Goal: Participate in discussion: Engage in conversation with other users on a specific topic

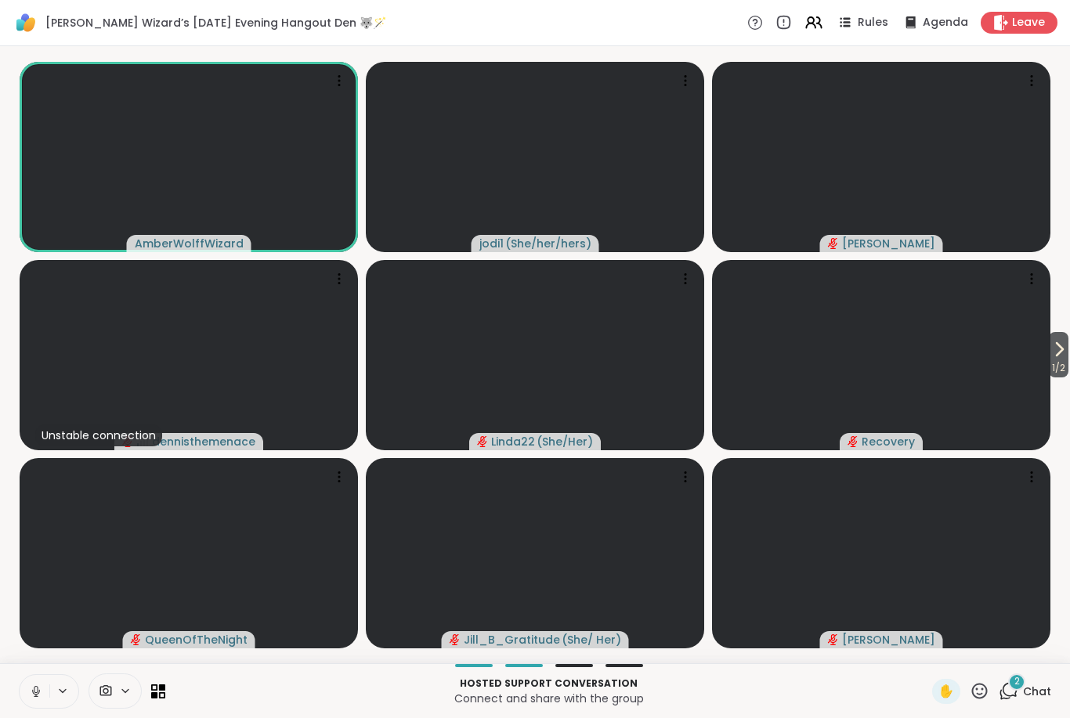
click at [41, 704] on button at bounding box center [35, 691] width 30 height 33
click at [41, 695] on icon at bounding box center [36, 691] width 11 height 11
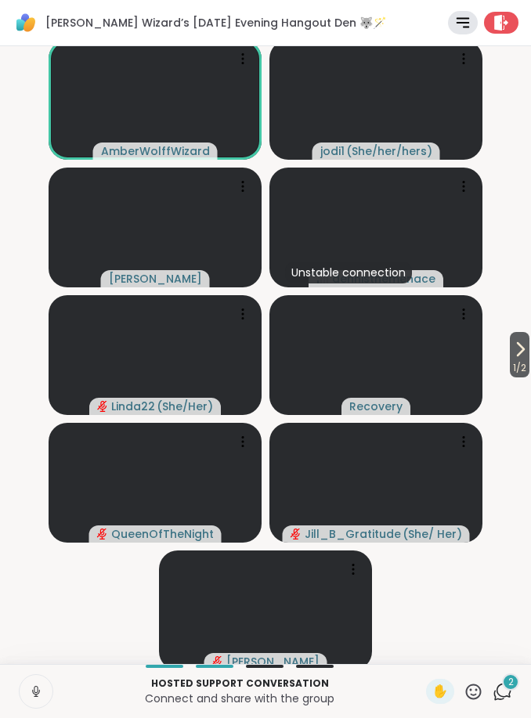
click at [41, 693] on icon at bounding box center [36, 692] width 14 height 14
click at [38, 688] on icon at bounding box center [36, 692] width 14 height 14
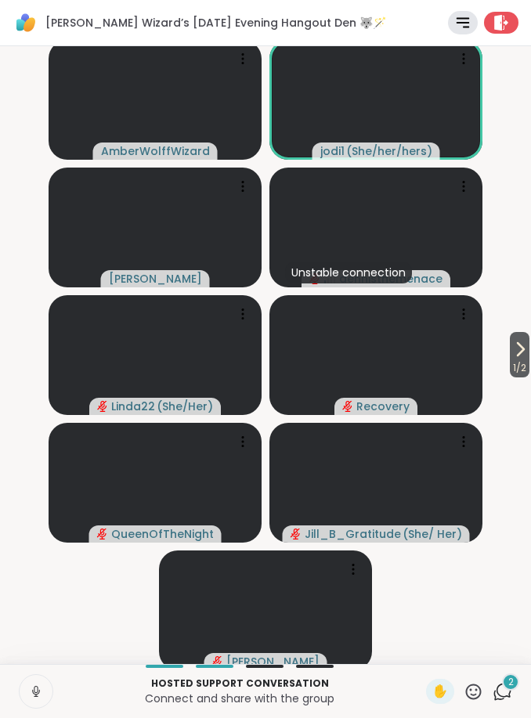
click at [49, 692] on button at bounding box center [36, 691] width 33 height 33
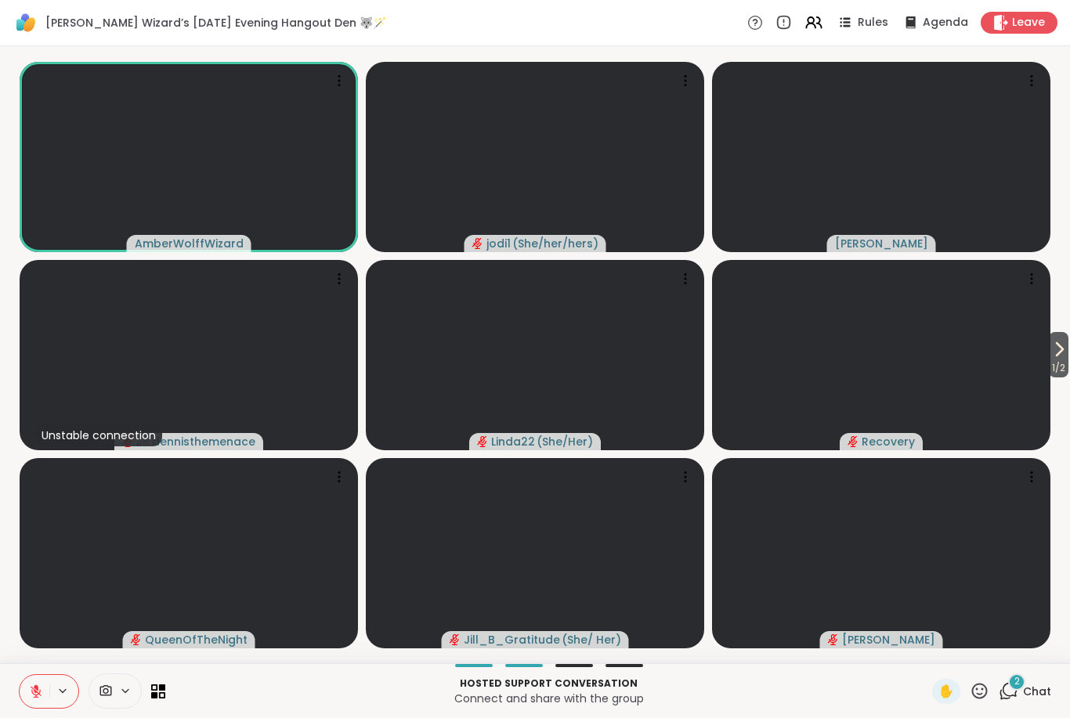
click at [31, 689] on icon at bounding box center [36, 692] width 14 height 14
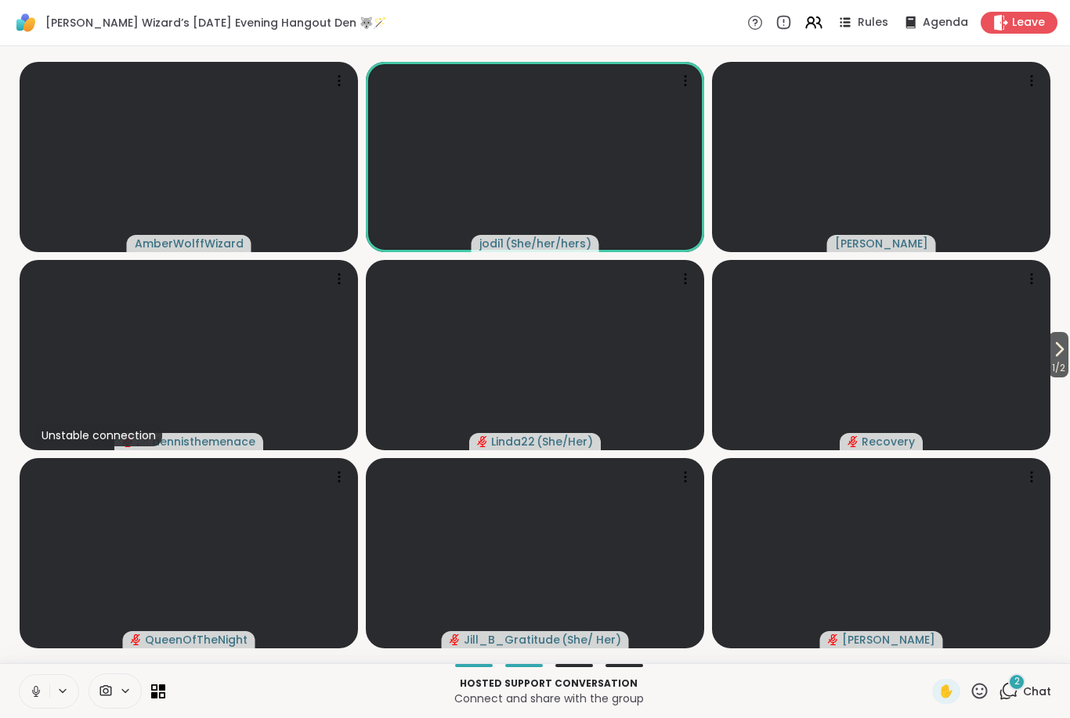
click at [26, 688] on button at bounding box center [35, 691] width 30 height 33
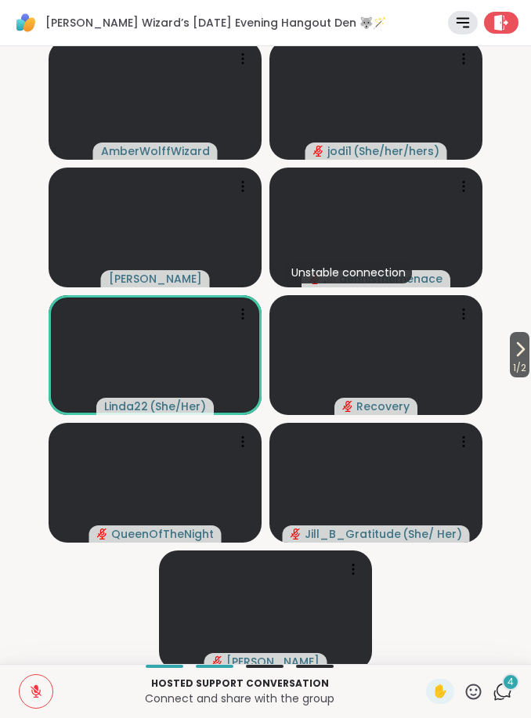
click at [511, 689] on span "4" at bounding box center [511, 682] width 6 height 13
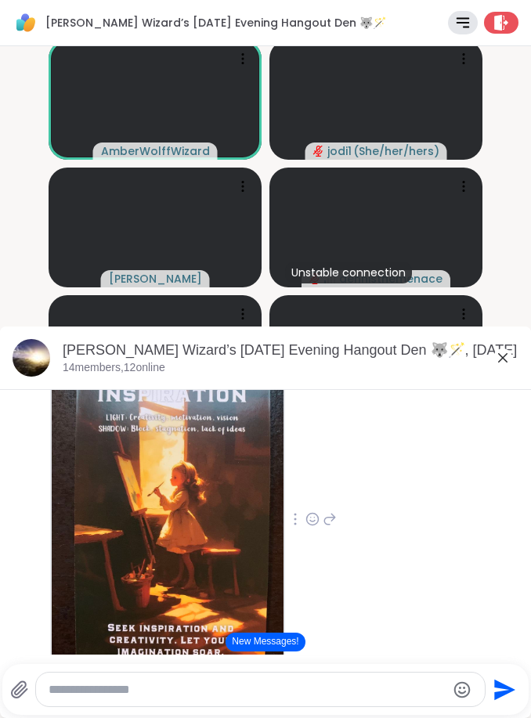
scroll to position [973, 0]
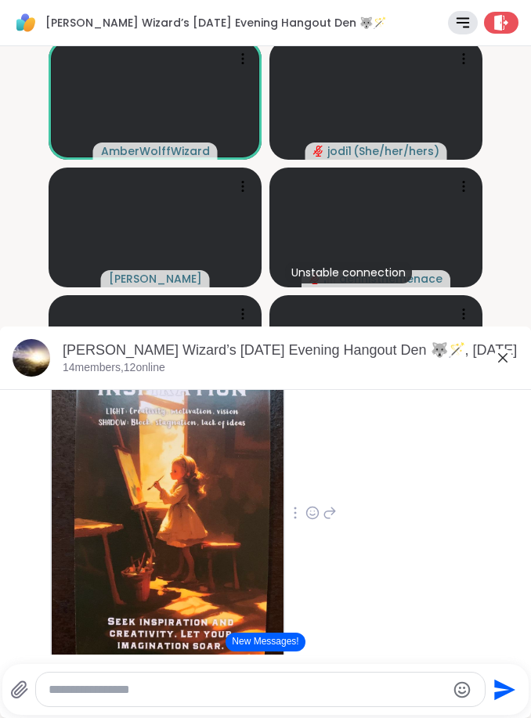
click at [511, 351] on icon at bounding box center [503, 358] width 19 height 19
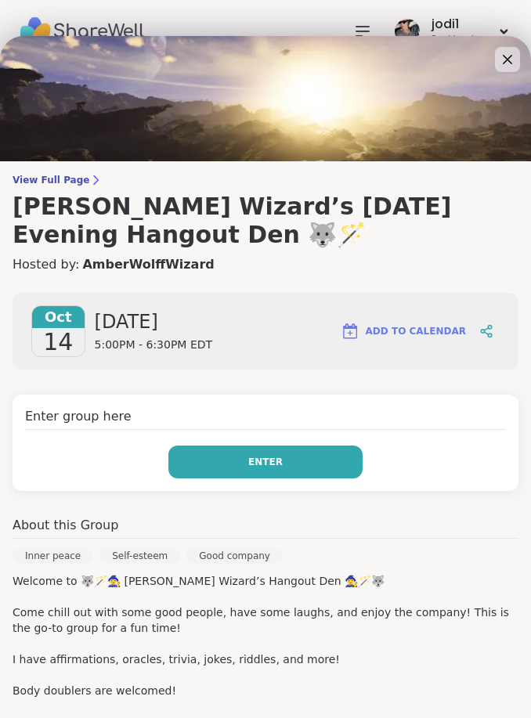
click at [300, 466] on button "Enter" at bounding box center [265, 462] width 194 height 33
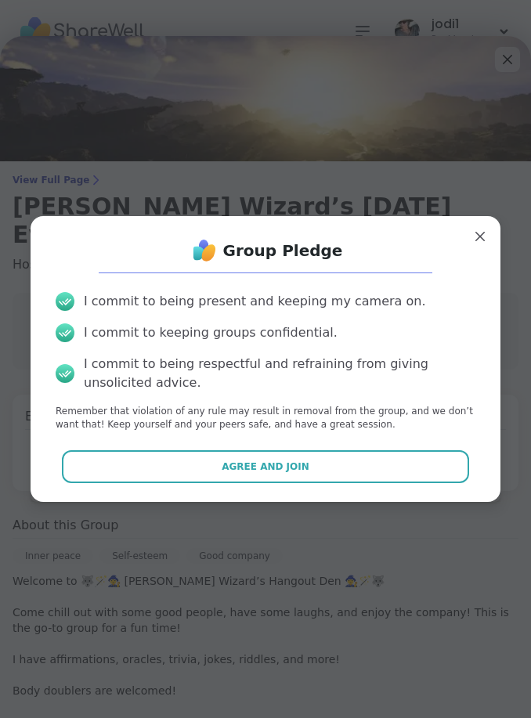
click at [291, 498] on div "Group Pledge I commit to being present and keeping my camera on. I commit to ke…" at bounding box center [266, 358] width 470 height 285
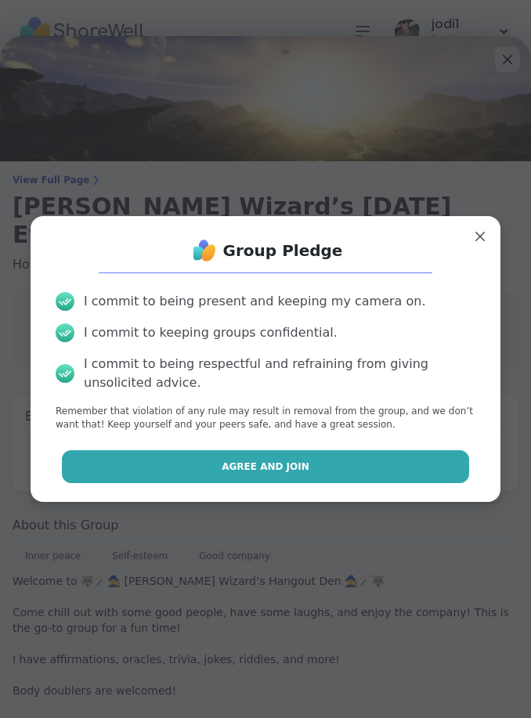
click at [244, 460] on span "Agree and Join" at bounding box center [266, 467] width 88 height 14
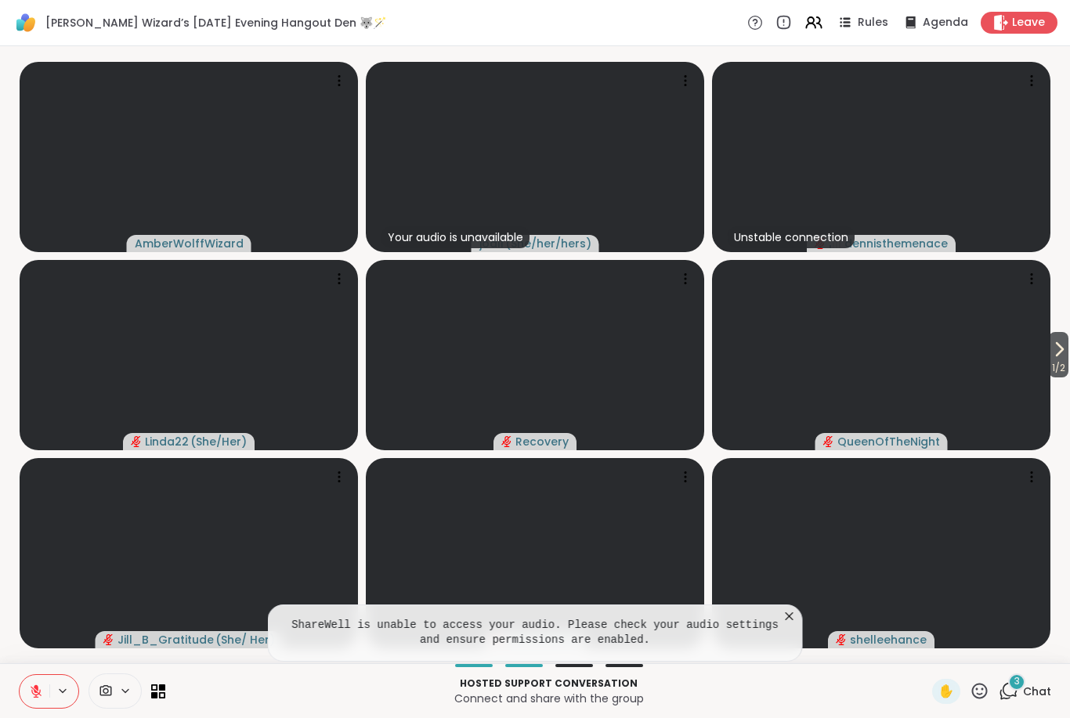
click at [530, 614] on video at bounding box center [881, 553] width 338 height 190
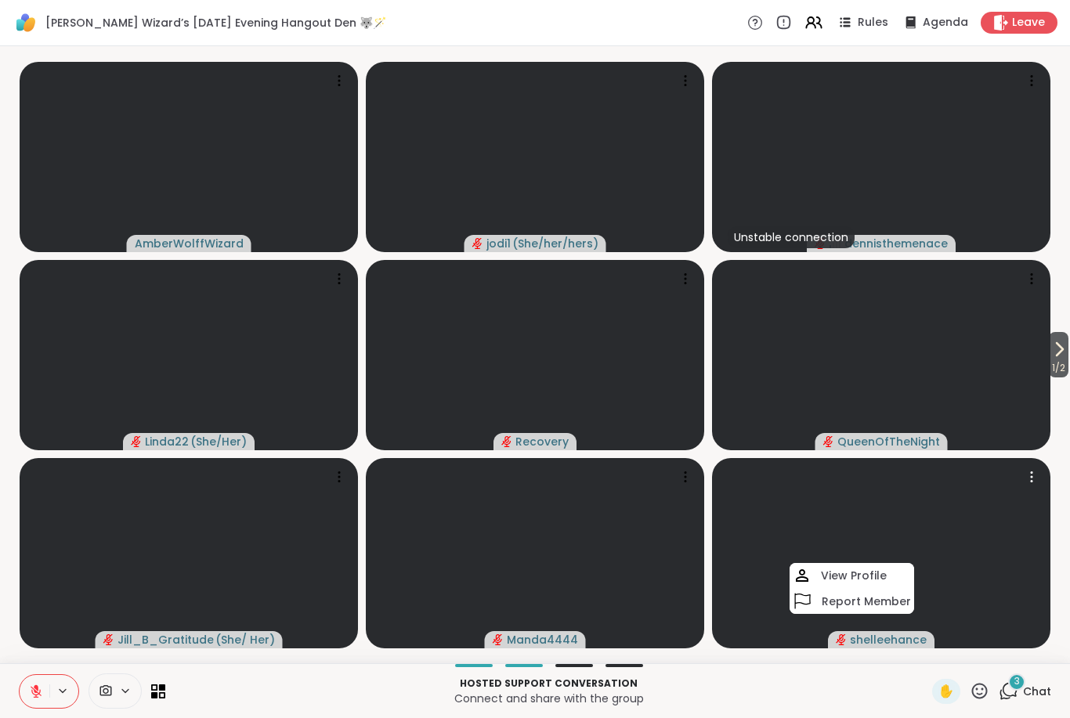
click at [28, 685] on button at bounding box center [35, 691] width 30 height 33
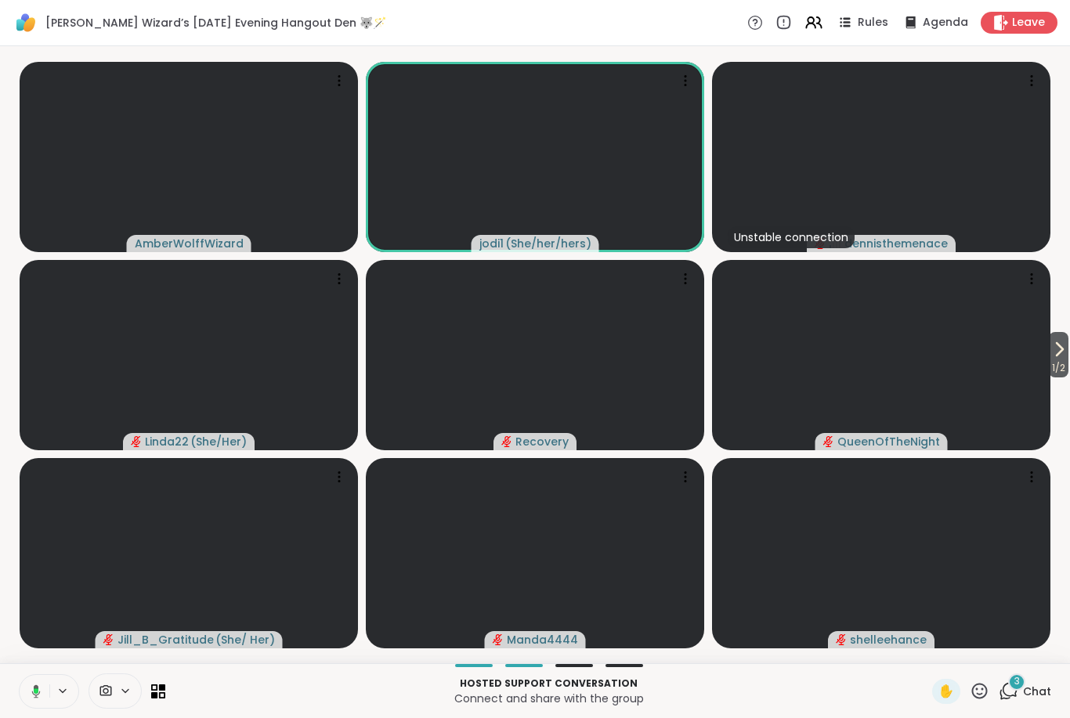
click at [40, 693] on icon at bounding box center [34, 692] width 14 height 14
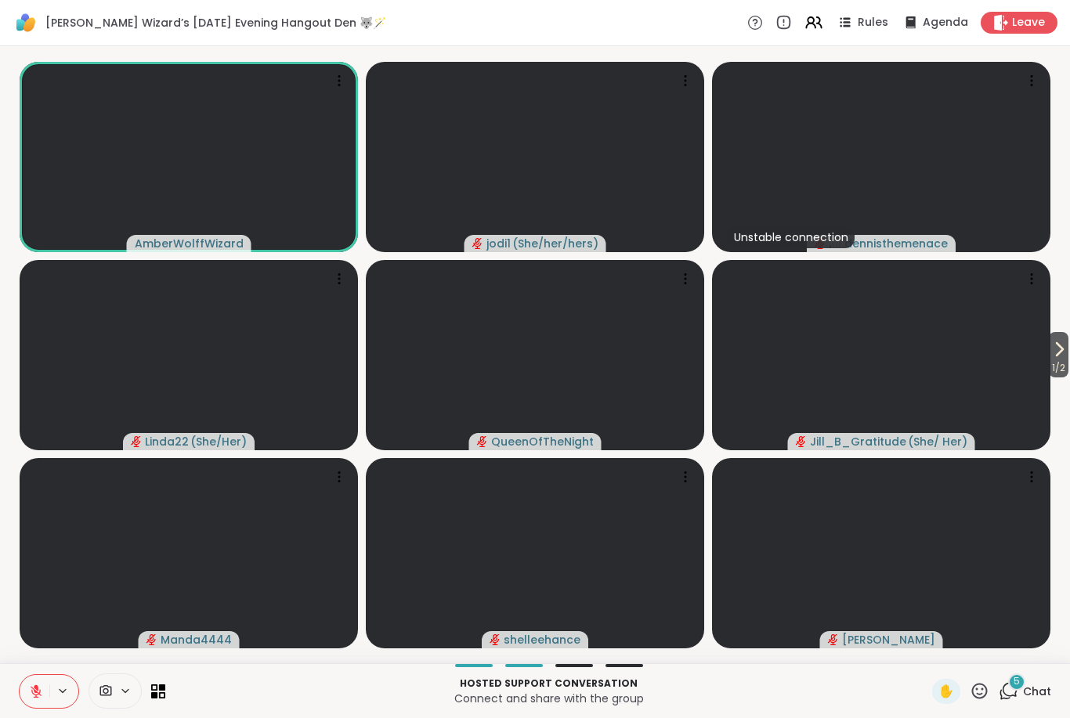
click at [34, 694] on icon at bounding box center [36, 691] width 11 height 11
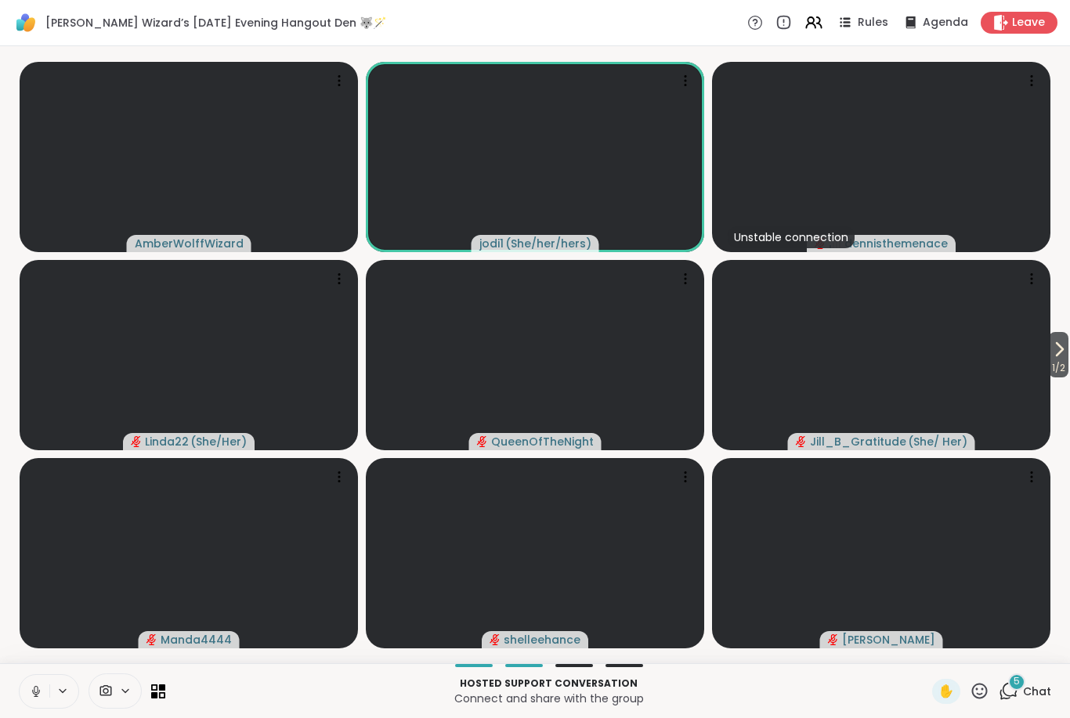
click at [27, 697] on button at bounding box center [35, 691] width 30 height 33
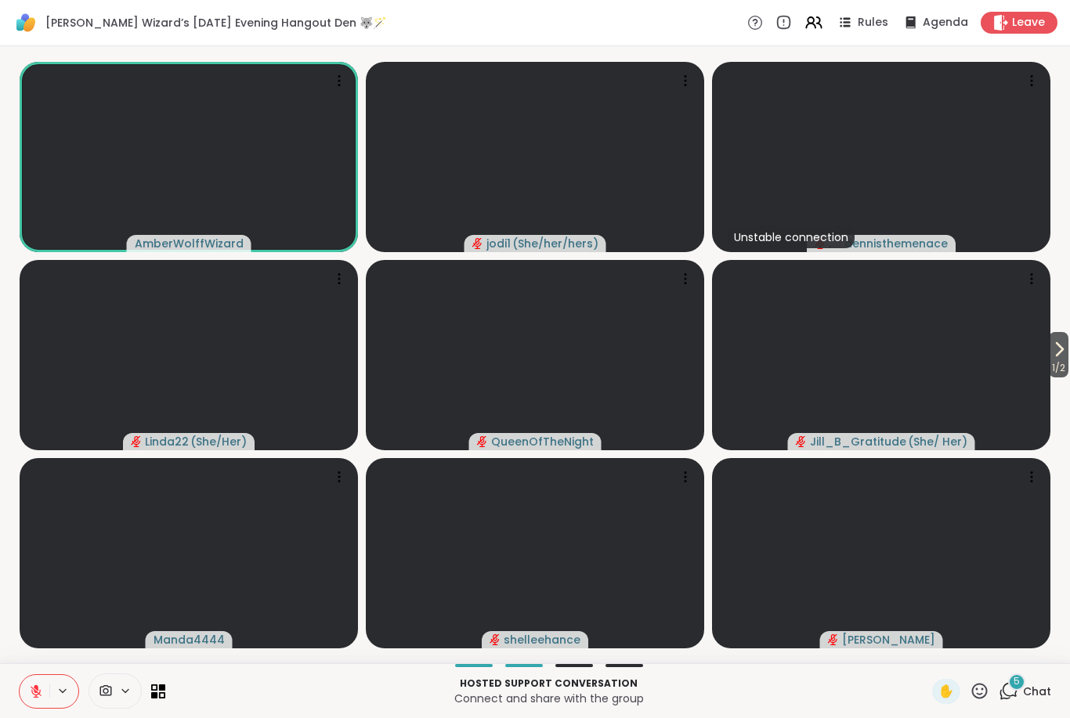
click at [41, 695] on icon at bounding box center [36, 691] width 11 height 11
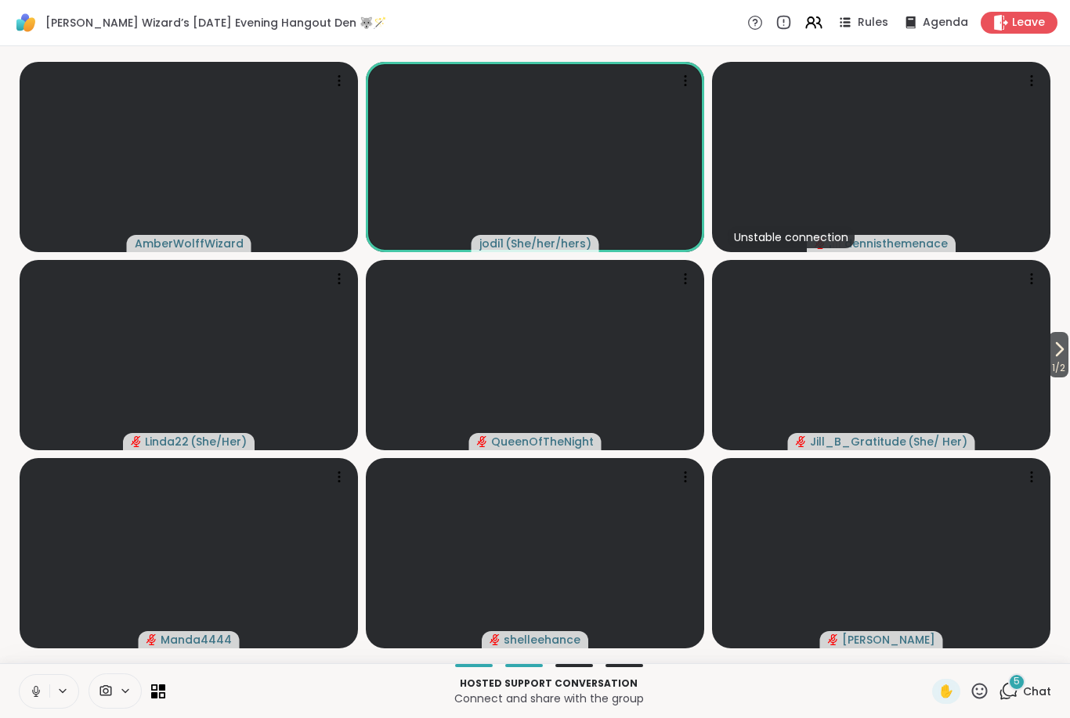
click at [530, 352] on icon at bounding box center [1059, 349] width 19 height 19
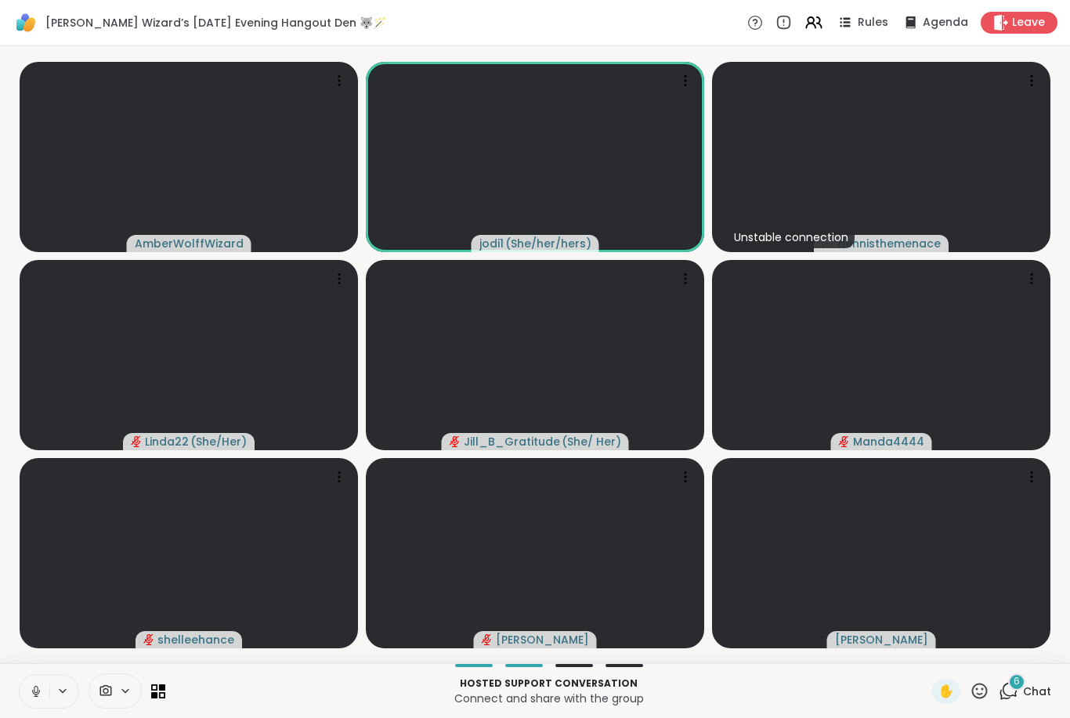
click at [31, 697] on icon at bounding box center [36, 692] width 14 height 14
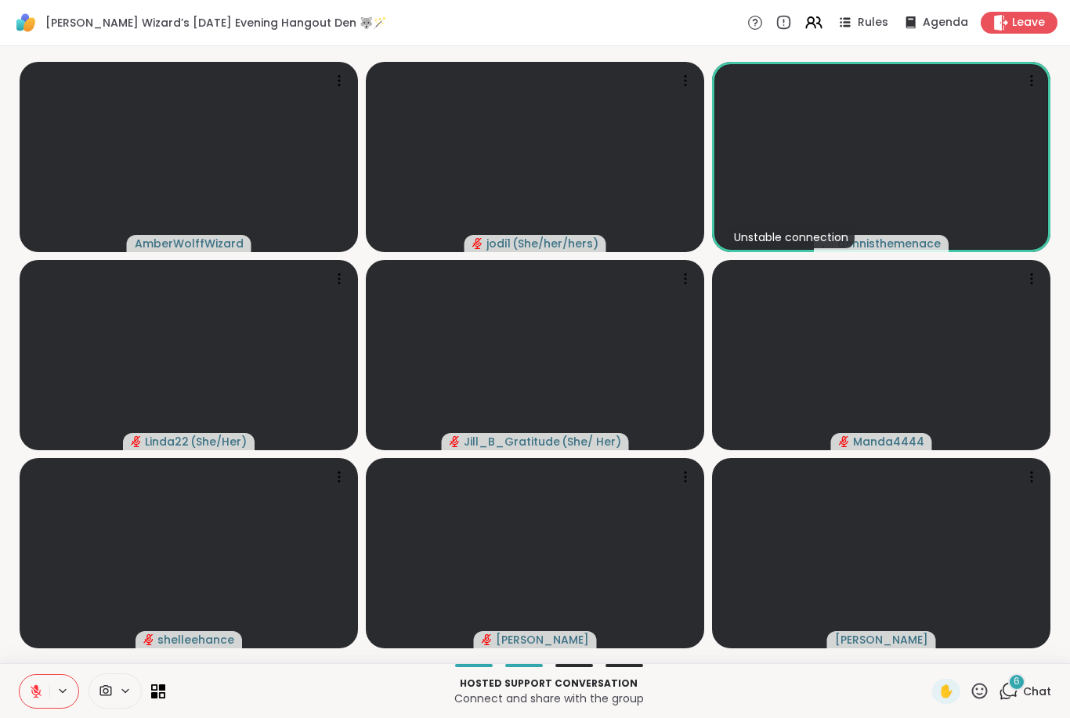
click at [23, 708] on button at bounding box center [35, 691] width 30 height 33
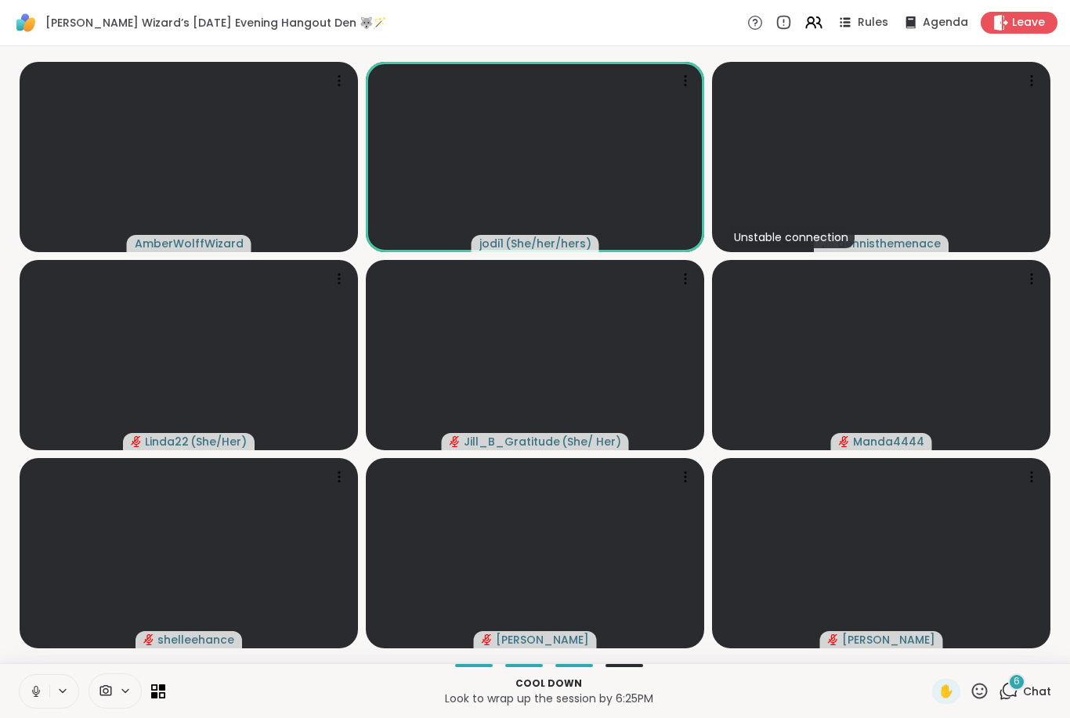
click at [530, 510] on div "AmberWolffWizard jodi1 ( She/her/hers ) Unstable connection dennisthemenace Lin…" at bounding box center [535, 354] width 1070 height 617
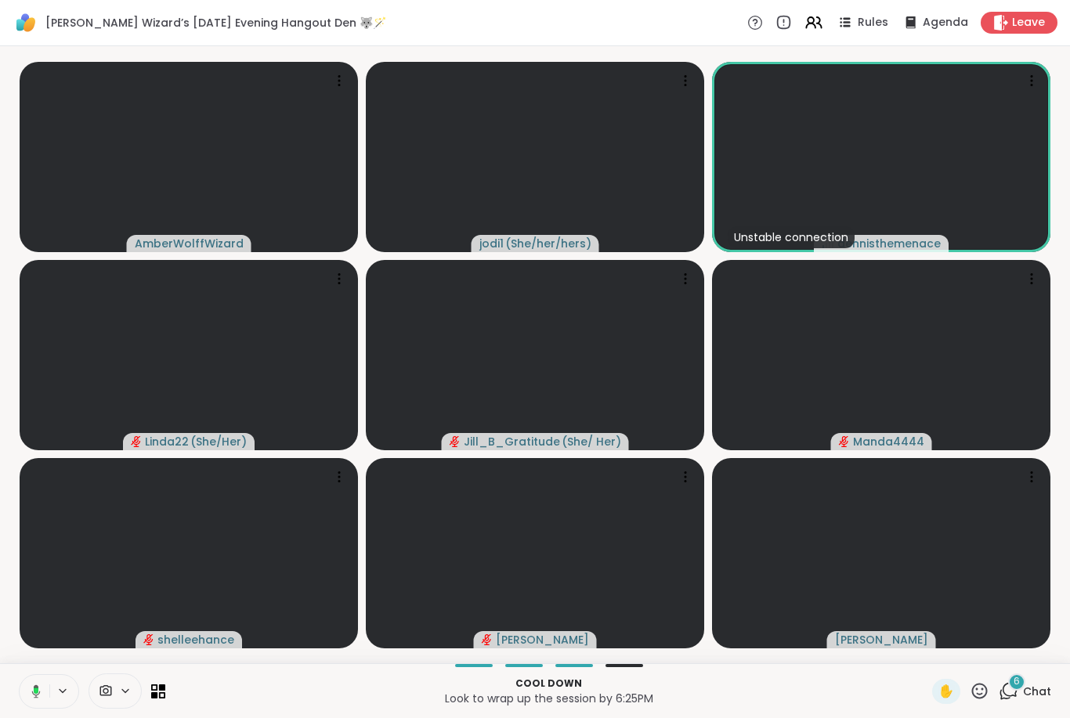
click at [21, 691] on button at bounding box center [33, 691] width 32 height 33
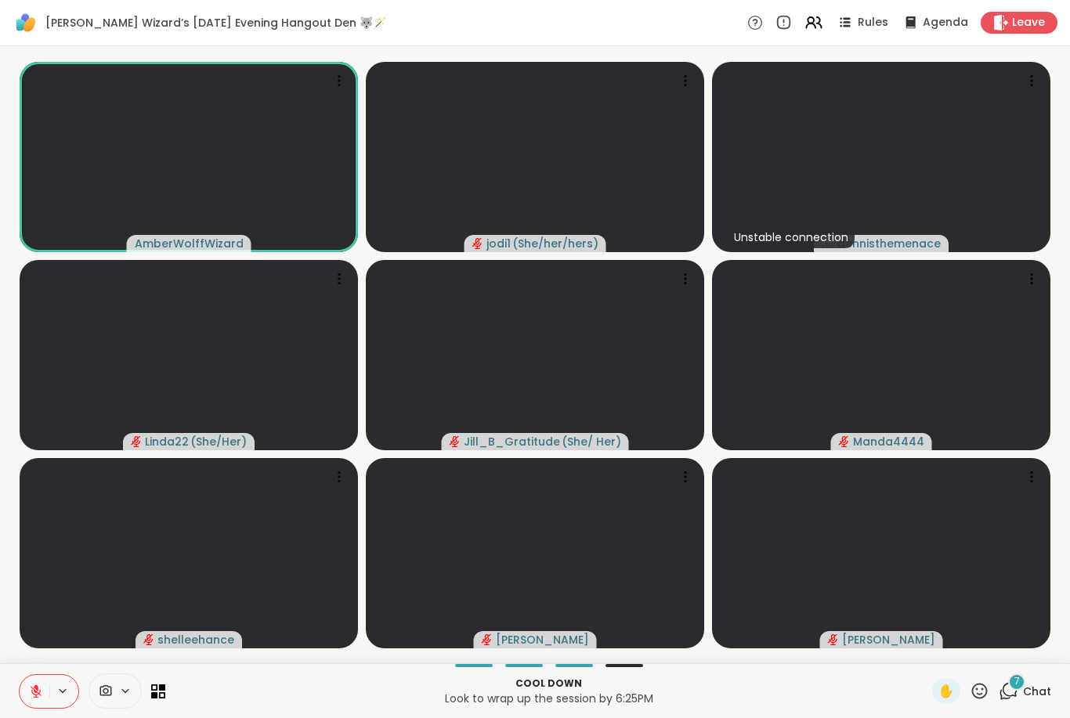
click at [530, 689] on div "7 Chat" at bounding box center [1025, 691] width 52 height 25
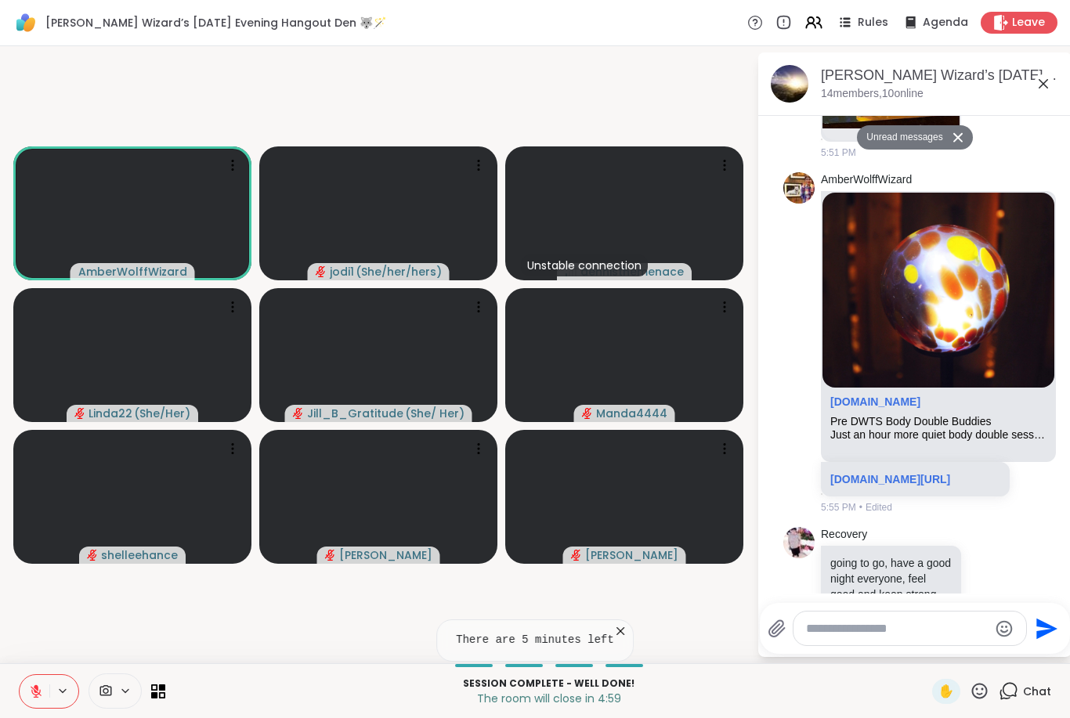
scroll to position [3126, 0]
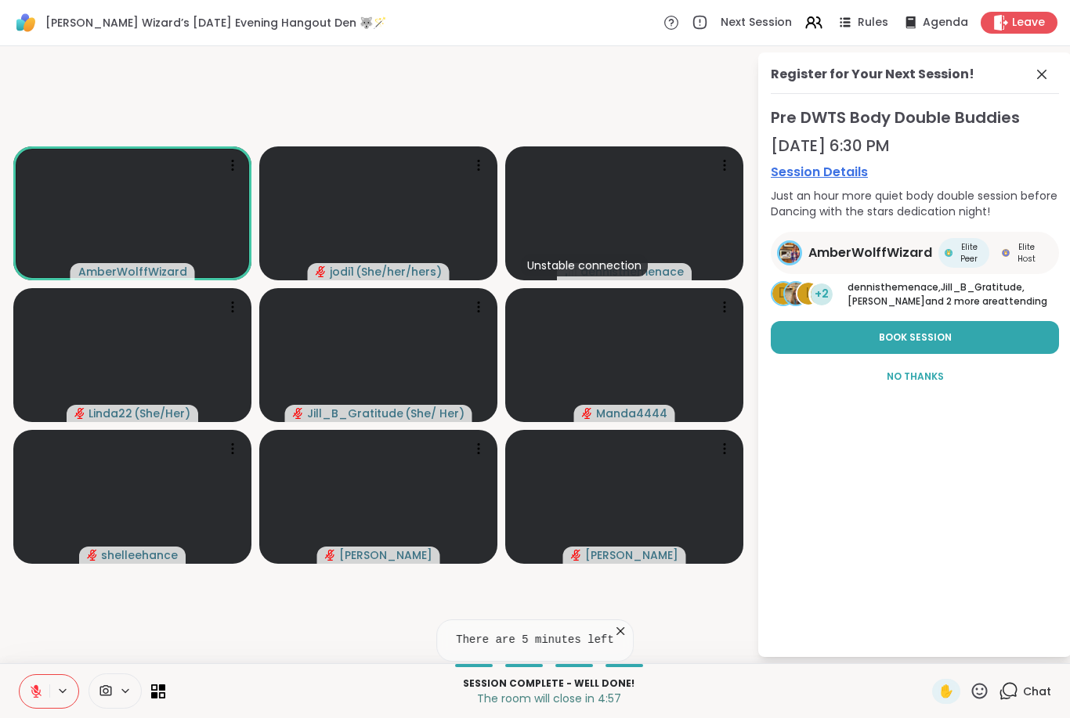
click at [38, 695] on icon at bounding box center [36, 691] width 11 height 11
click at [20, 682] on button at bounding box center [33, 691] width 32 height 33
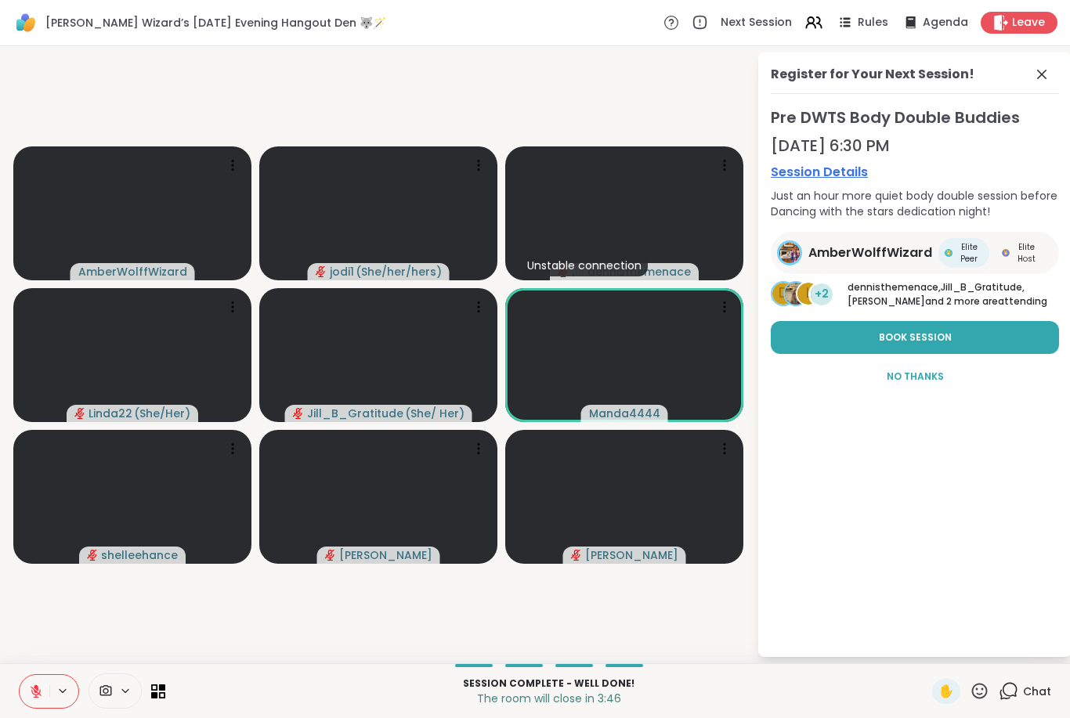
click at [37, 694] on icon at bounding box center [36, 692] width 14 height 14
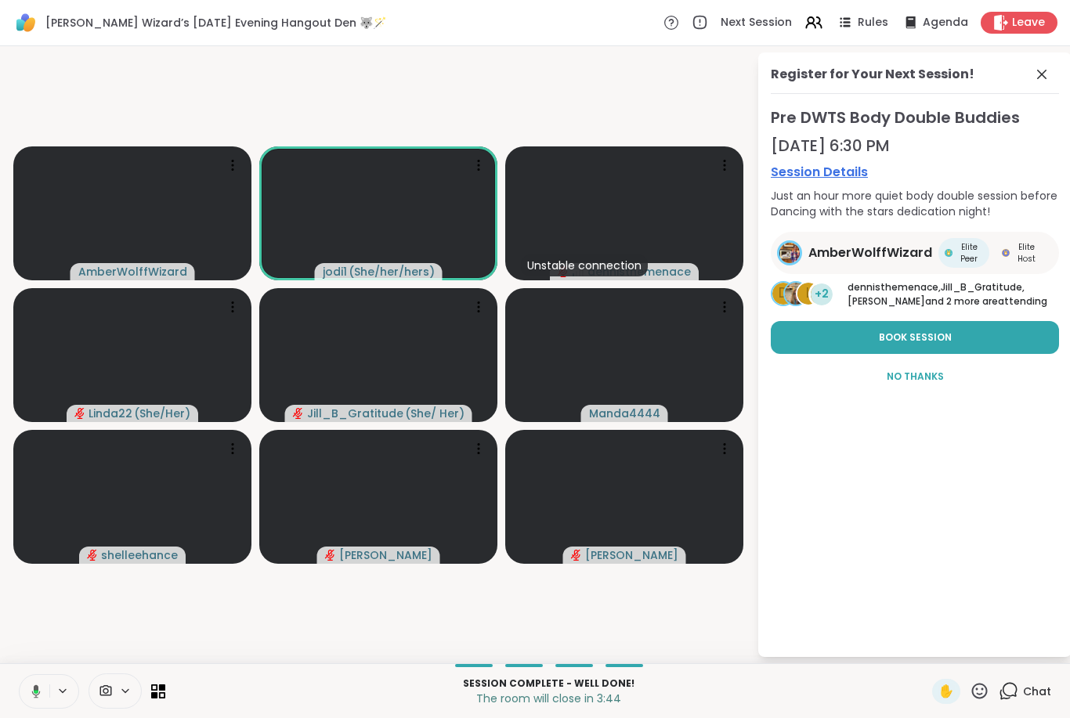
click at [530, 81] on span at bounding box center [1044, 74] width 22 height 19
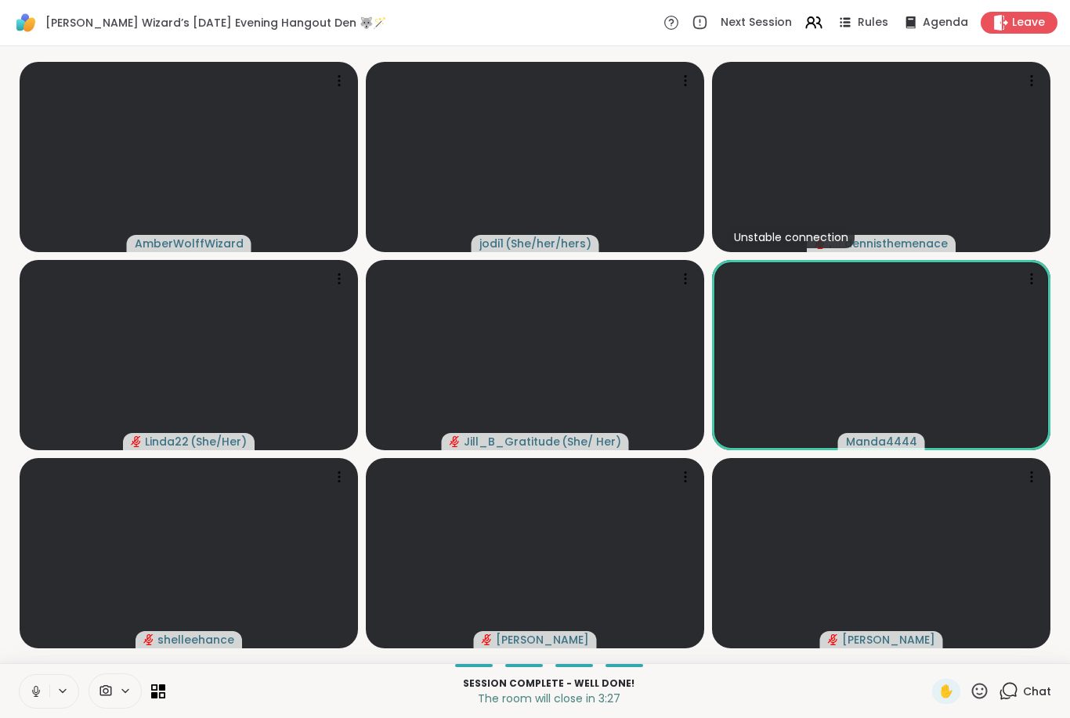
click at [43, 683] on button at bounding box center [35, 691] width 30 height 33
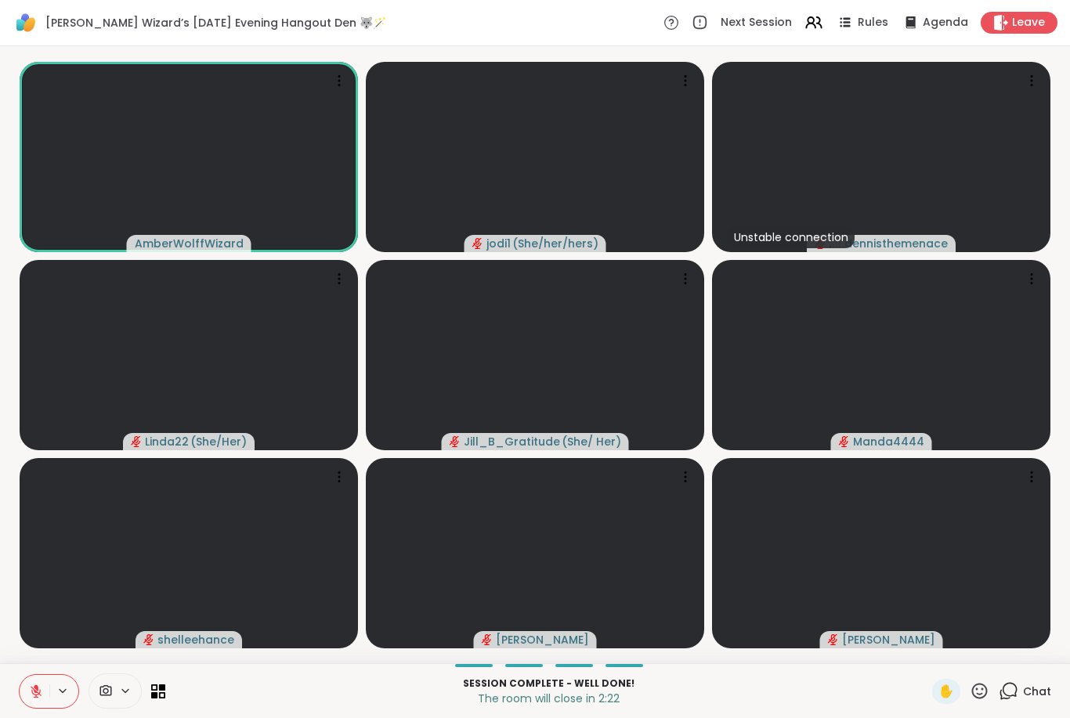
click at [530, 686] on span "Chat" at bounding box center [1037, 692] width 28 height 16
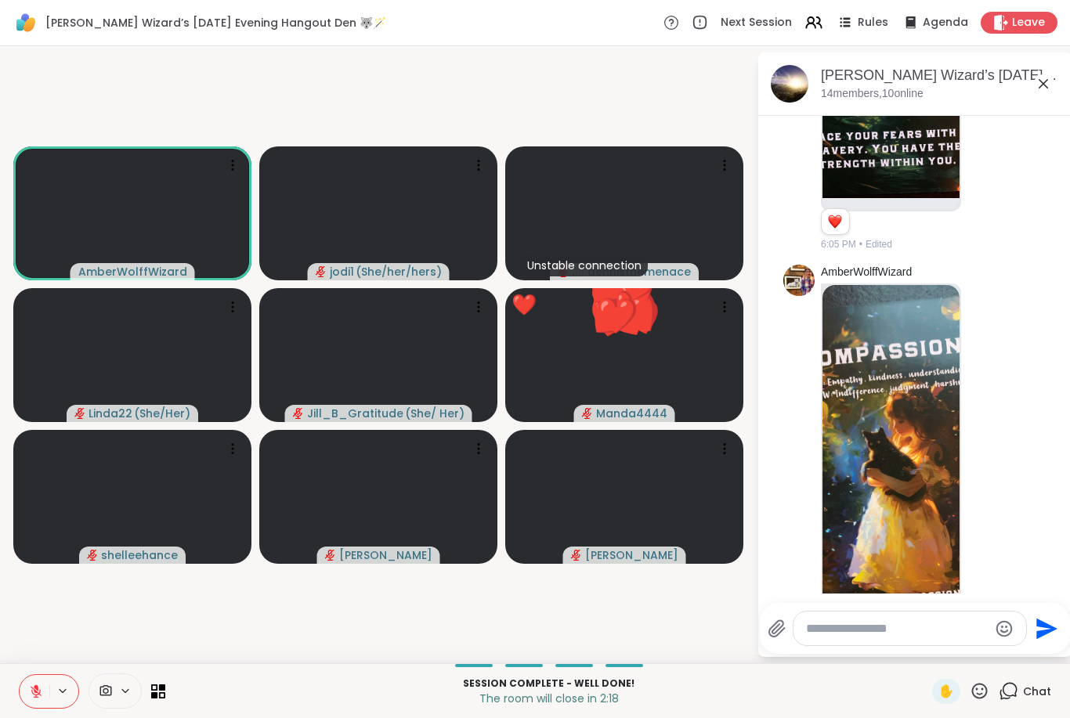
scroll to position [2539, 0]
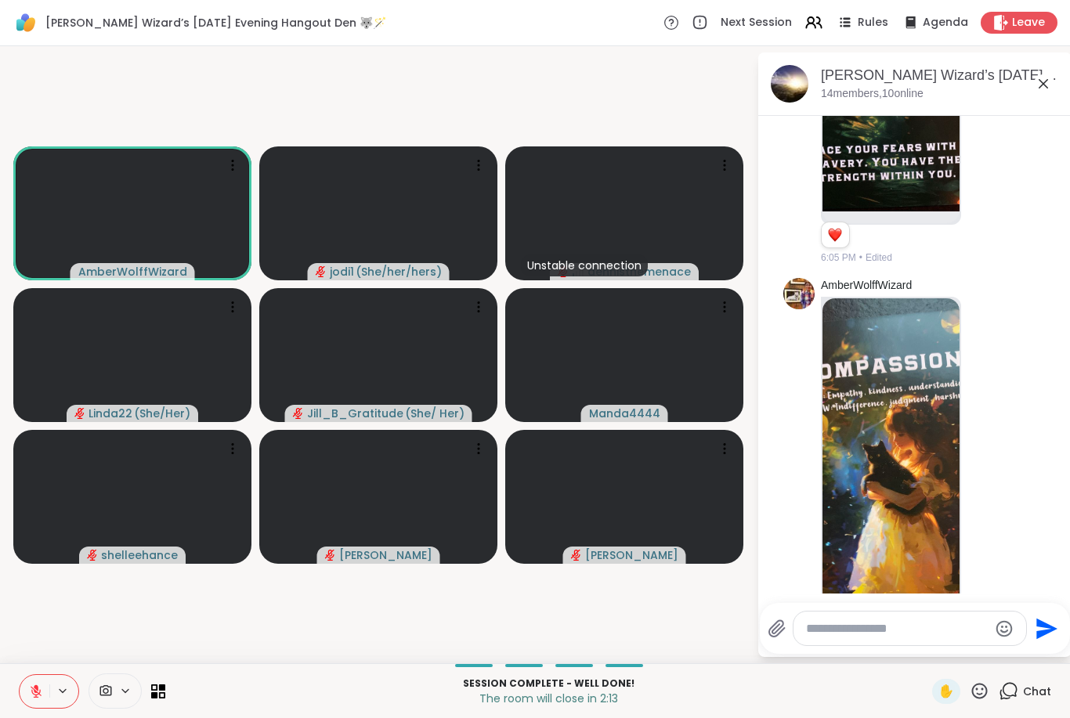
click at [530, 30] on span "Leave" at bounding box center [1028, 23] width 33 height 16
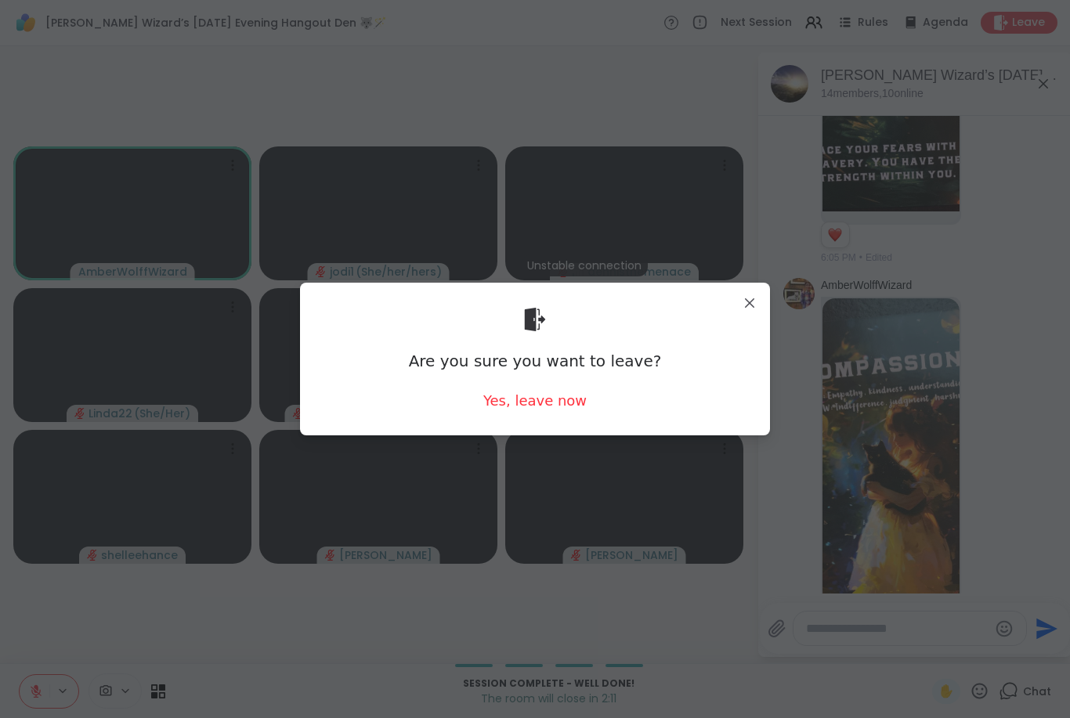
click at [530, 404] on div "Yes, leave now" at bounding box center [534, 401] width 103 height 20
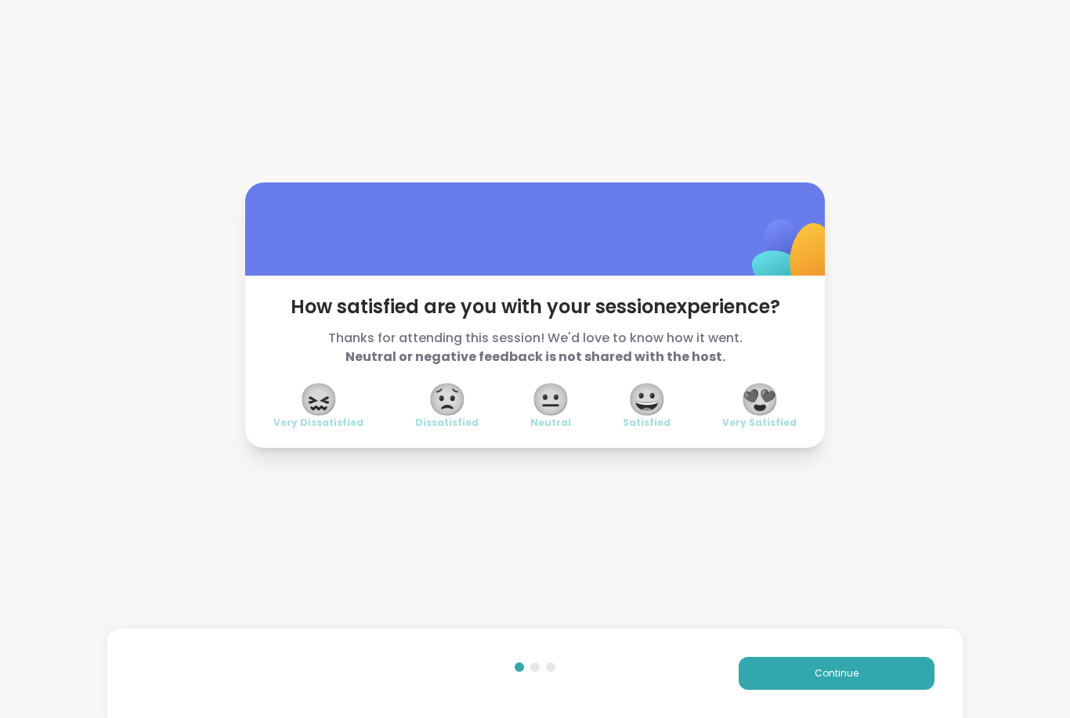
click at [530, 405] on span "😍" at bounding box center [759, 399] width 39 height 28
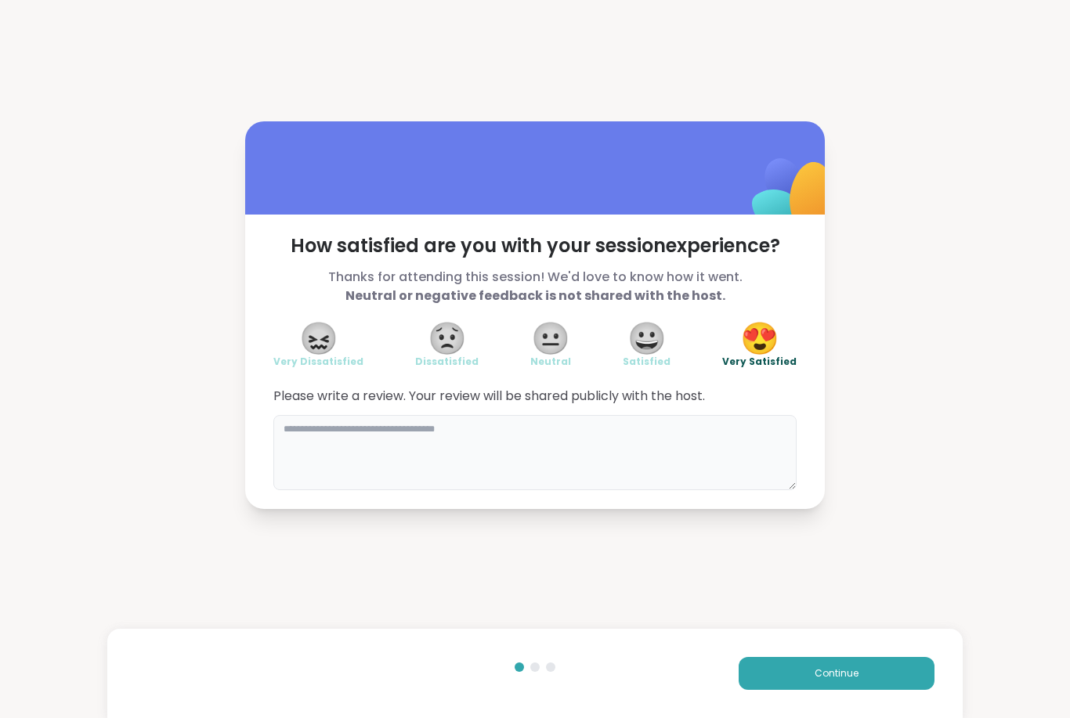
click at [389, 431] on textarea at bounding box center [534, 452] width 523 height 75
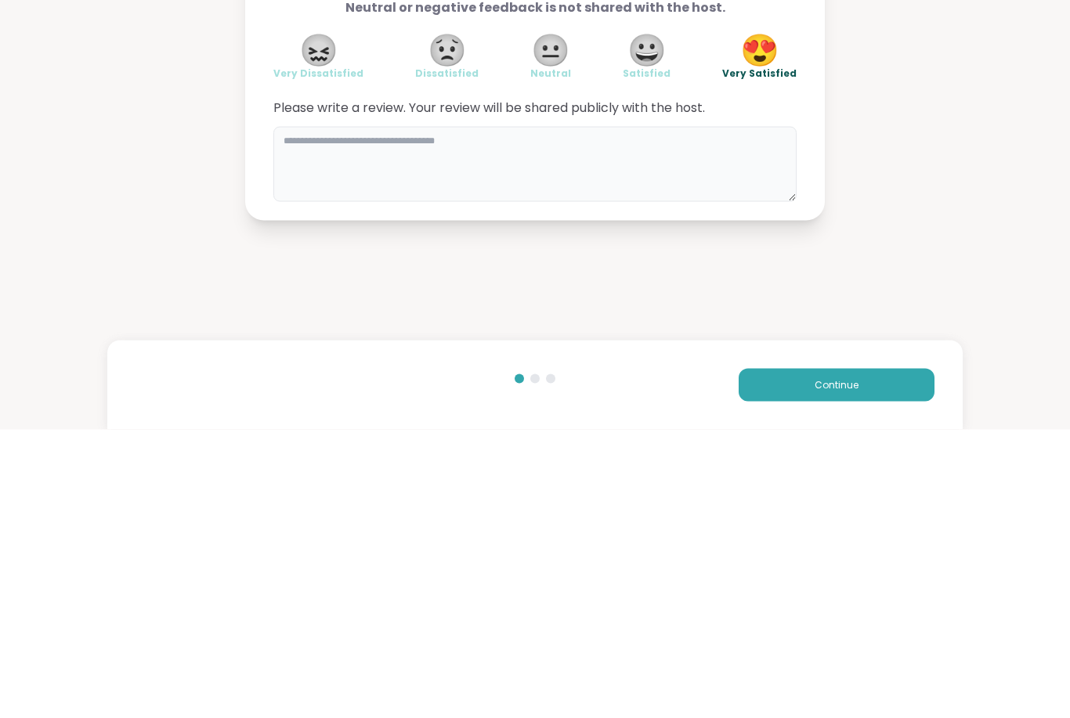
type textarea "*"
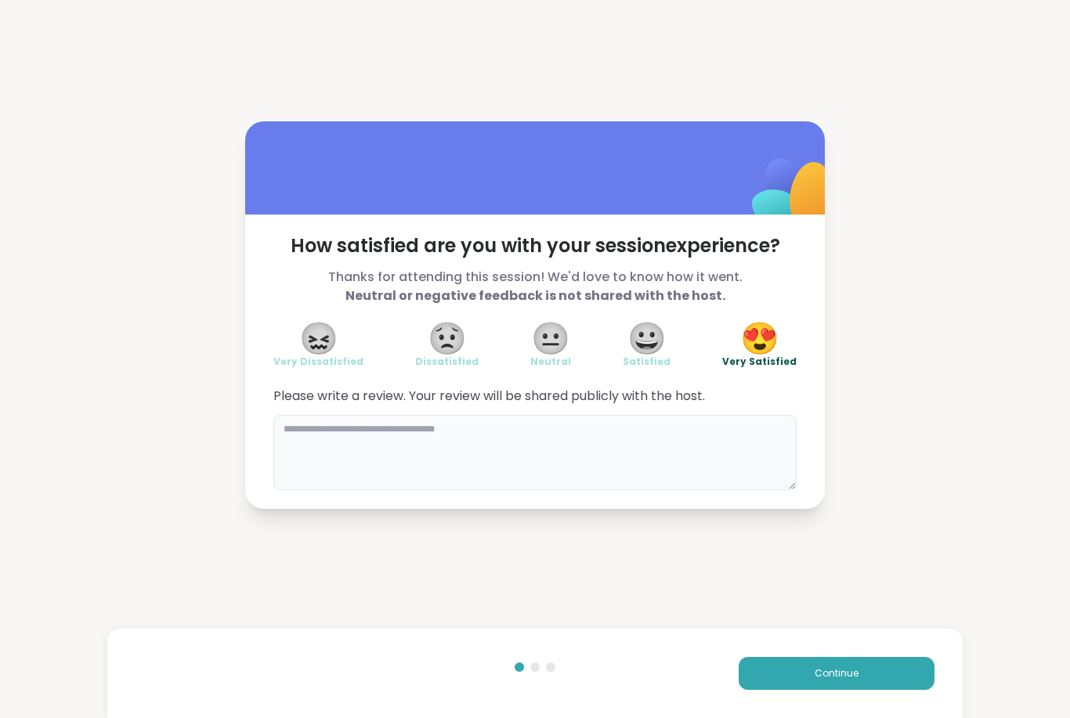
type textarea "*"
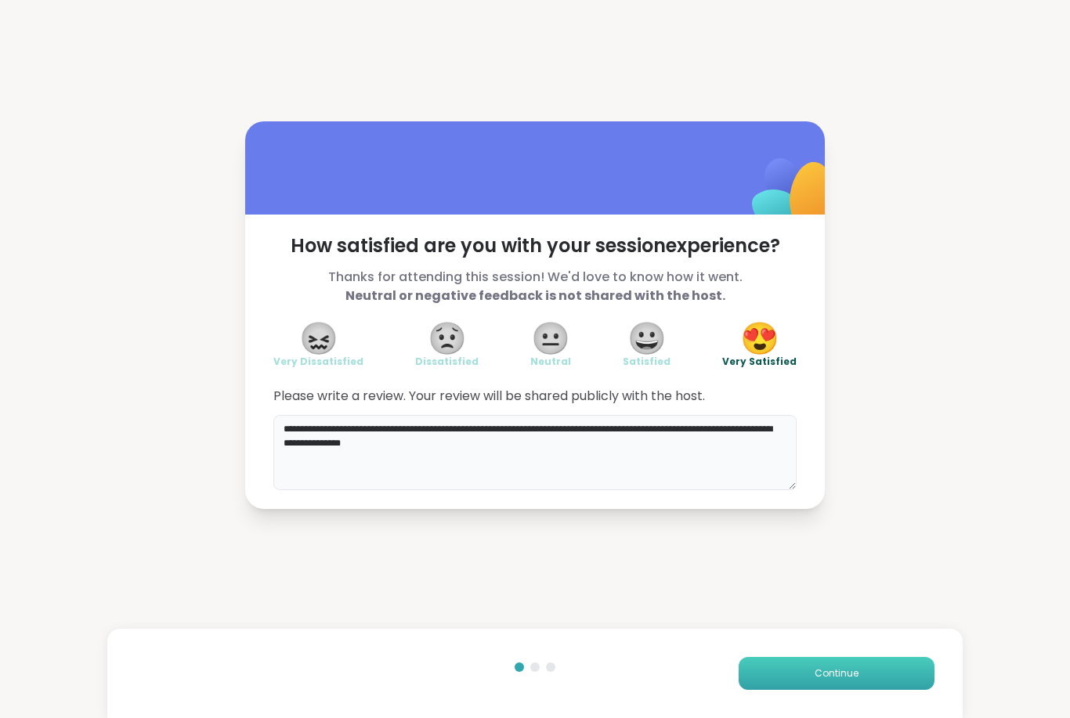
type textarea "**********"
click at [530, 667] on span "Continue" at bounding box center [837, 674] width 44 height 14
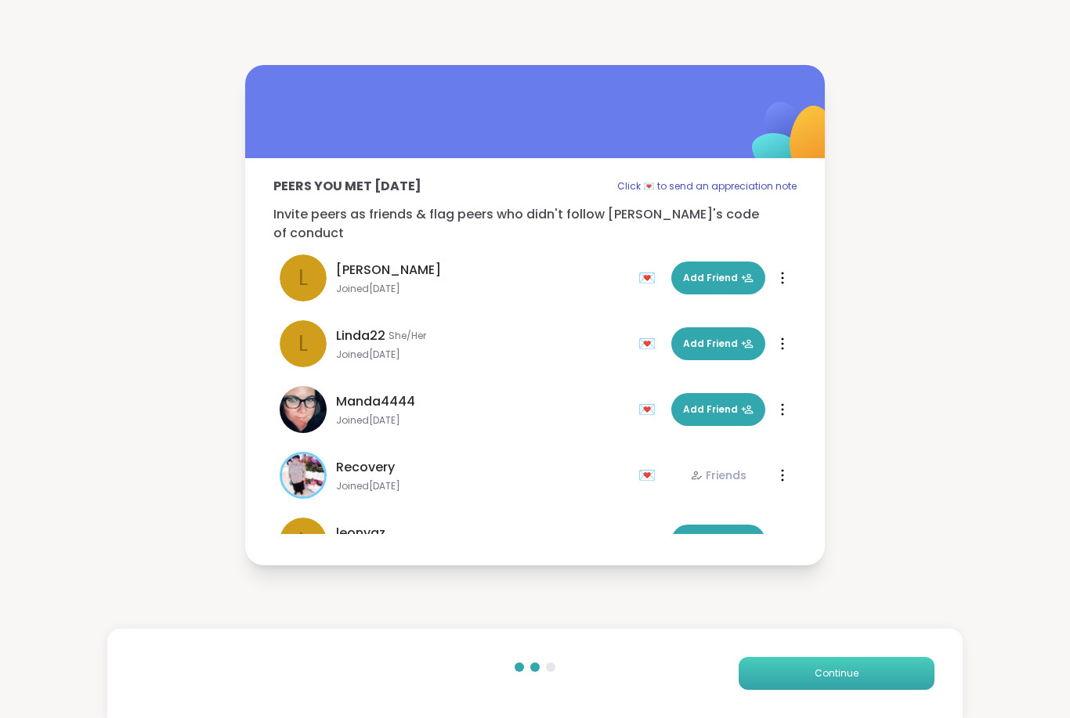
scroll to position [499, 0]
